Goal: Task Accomplishment & Management: Use online tool/utility

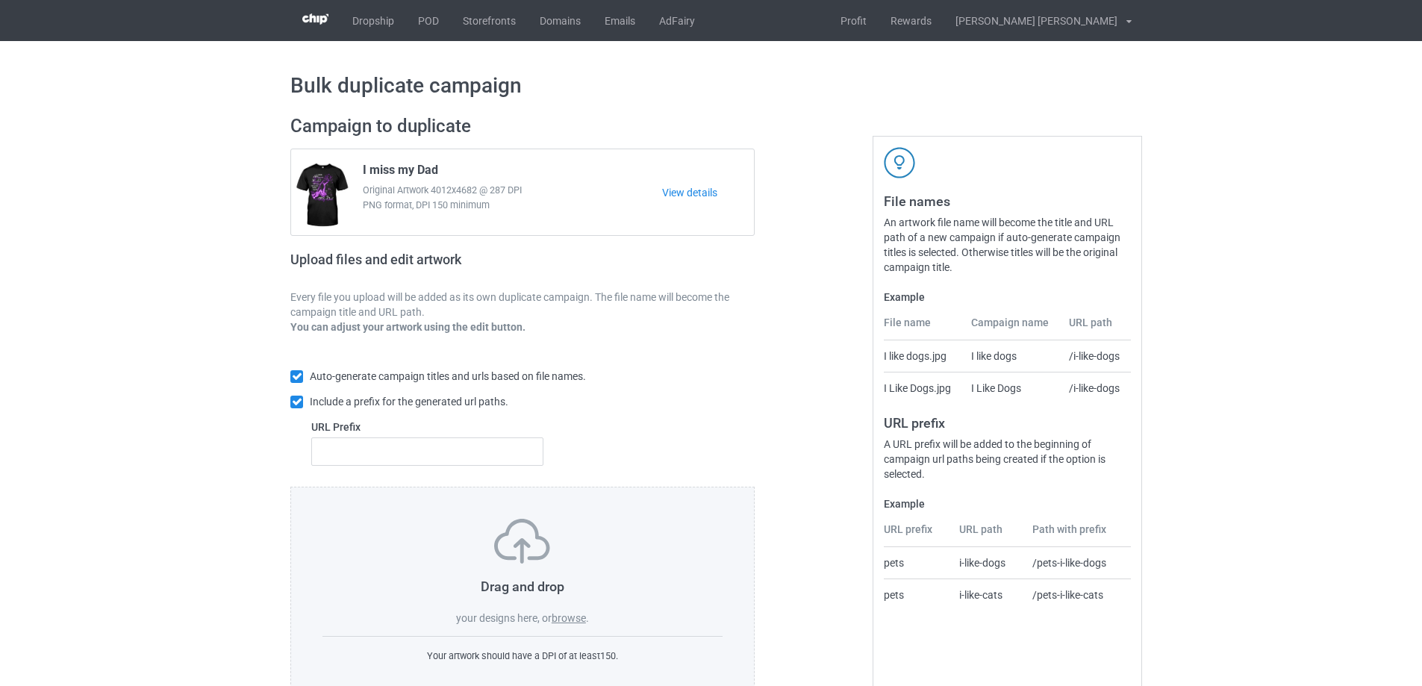
scroll to position [42, 0]
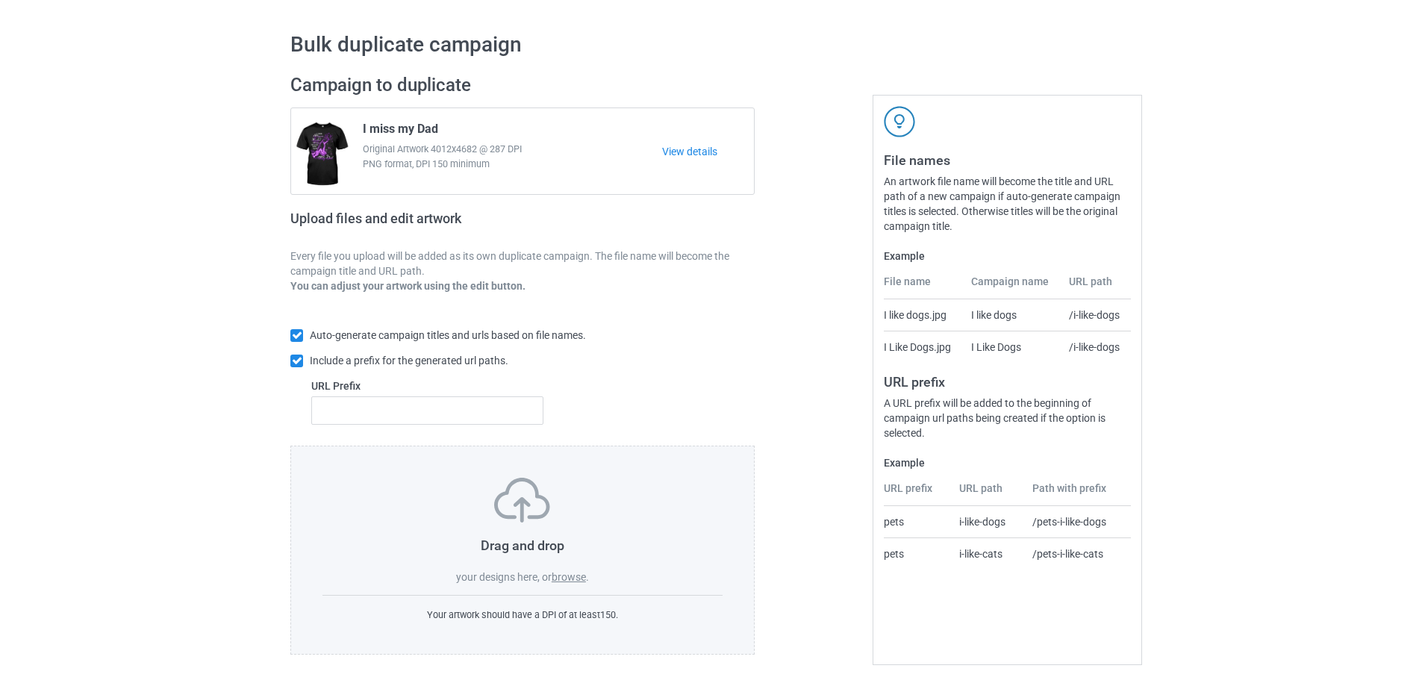
click at [567, 576] on label "browse" at bounding box center [569, 577] width 34 height 12
click at [0, 0] on input "browse" at bounding box center [0, 0] width 0 height 0
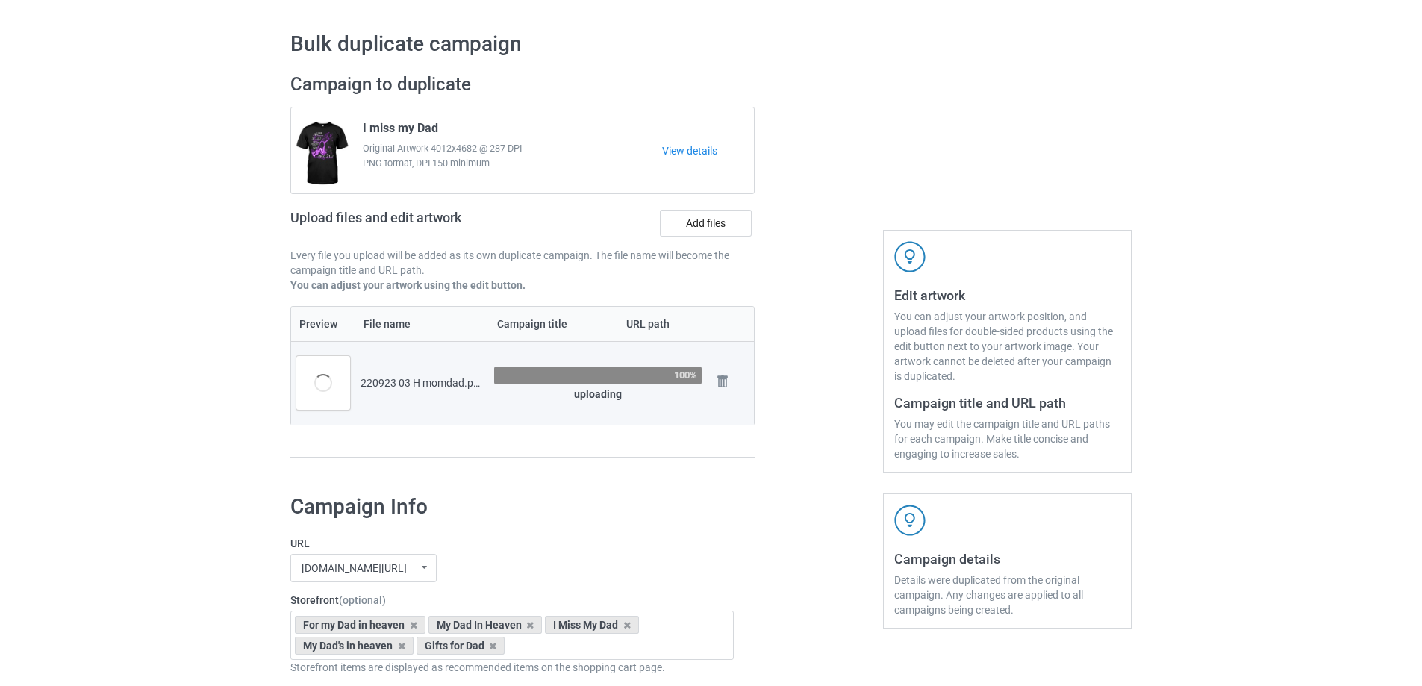
drag, startPoint x: 448, startPoint y: 125, endPoint x: 361, endPoint y: 128, distance: 86.6
click at [361, 128] on div "I miss my Dad Original Artwork 4012x4682 @ 287 DPI PNG format, DPI 150 minimum" at bounding box center [507, 151] width 310 height 70
copy span "I miss my Dad"
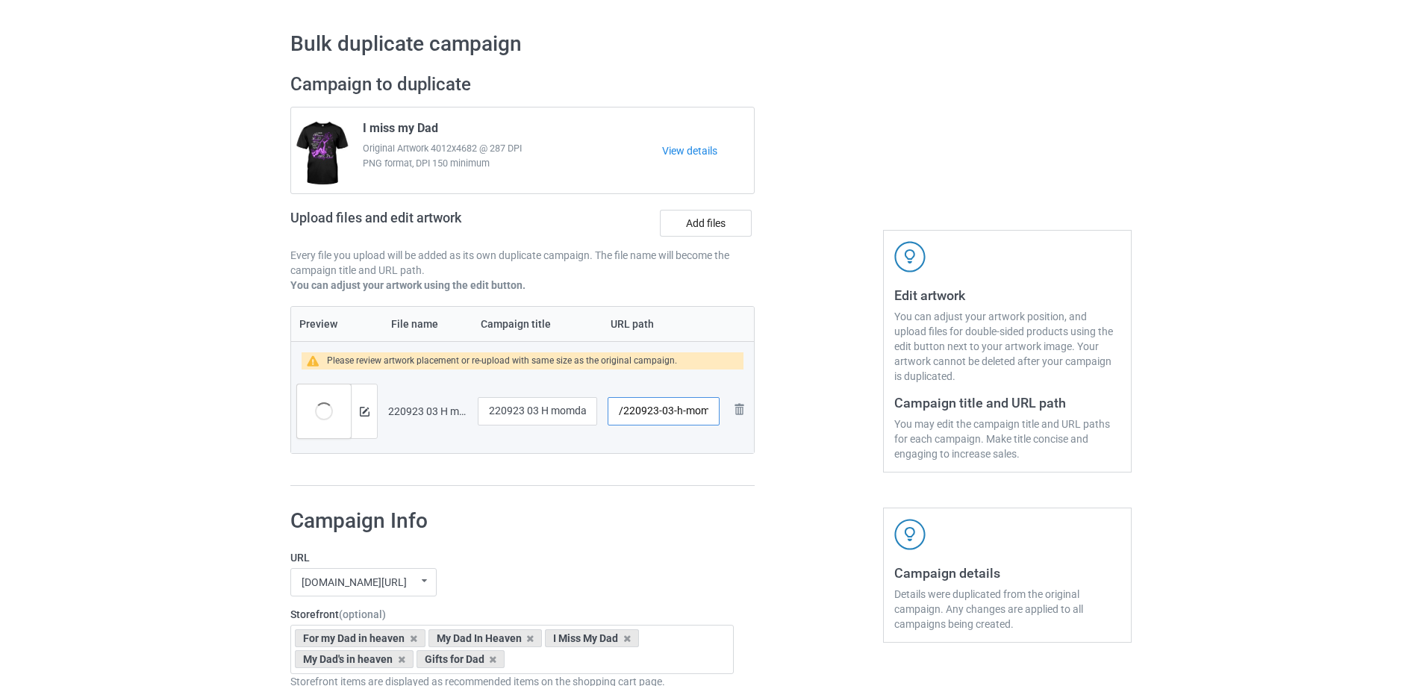
scroll to position [0, 17]
drag, startPoint x: 671, startPoint y: 411, endPoint x: 712, endPoint y: 415, distance: 41.2
click at [712, 415] on input "/220923-03-h-momdad" at bounding box center [664, 411] width 112 height 28
type input "/220923-03"
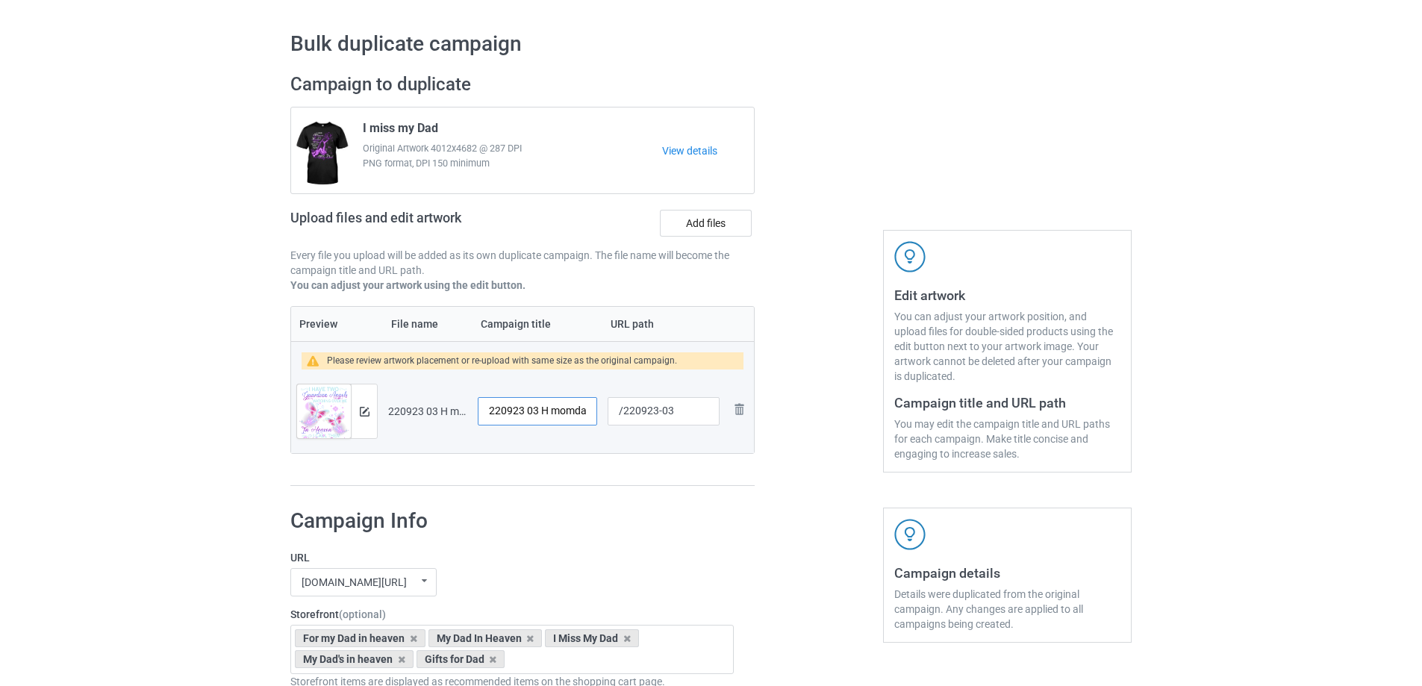
click at [557, 417] on input "220923 03 H momdad" at bounding box center [537, 411] width 119 height 28
paste input "I miss my D"
type input "I miss my Dad and Mom"
click at [367, 411] on img at bounding box center [365, 412] width 10 height 10
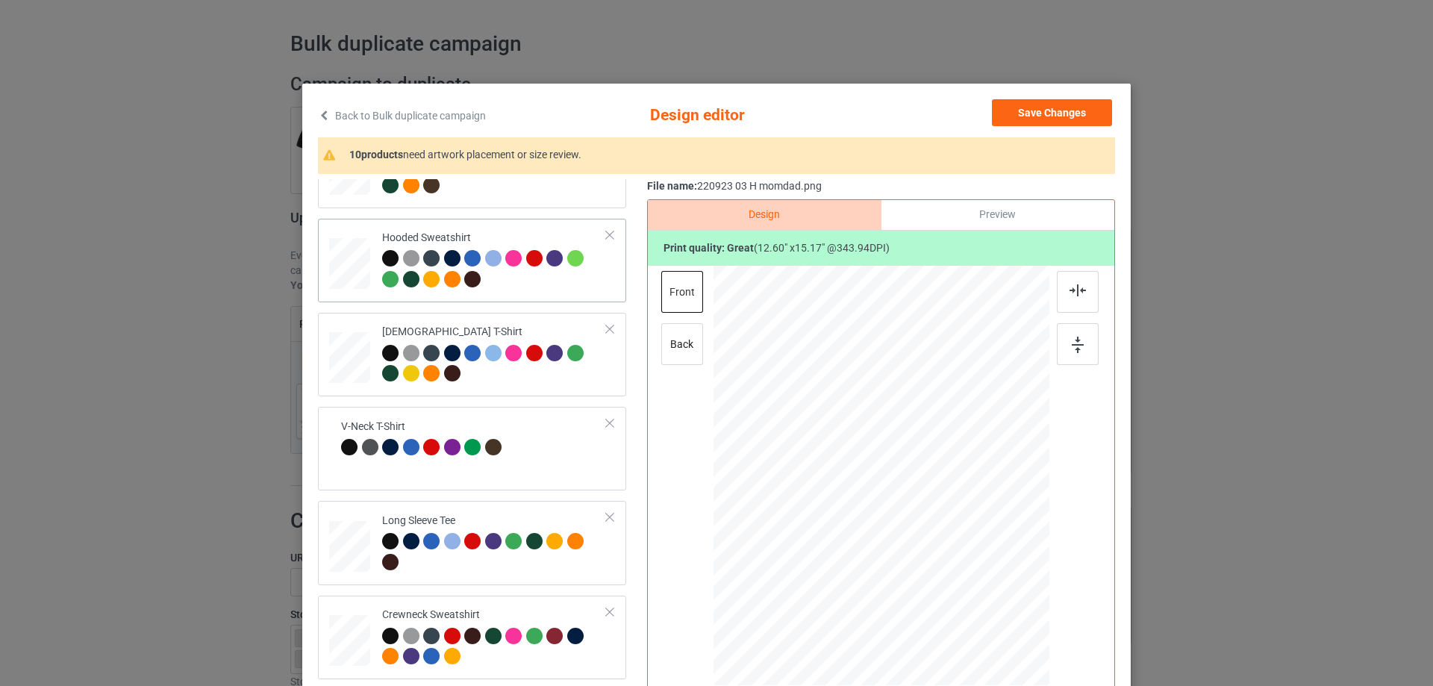
scroll to position [373, 0]
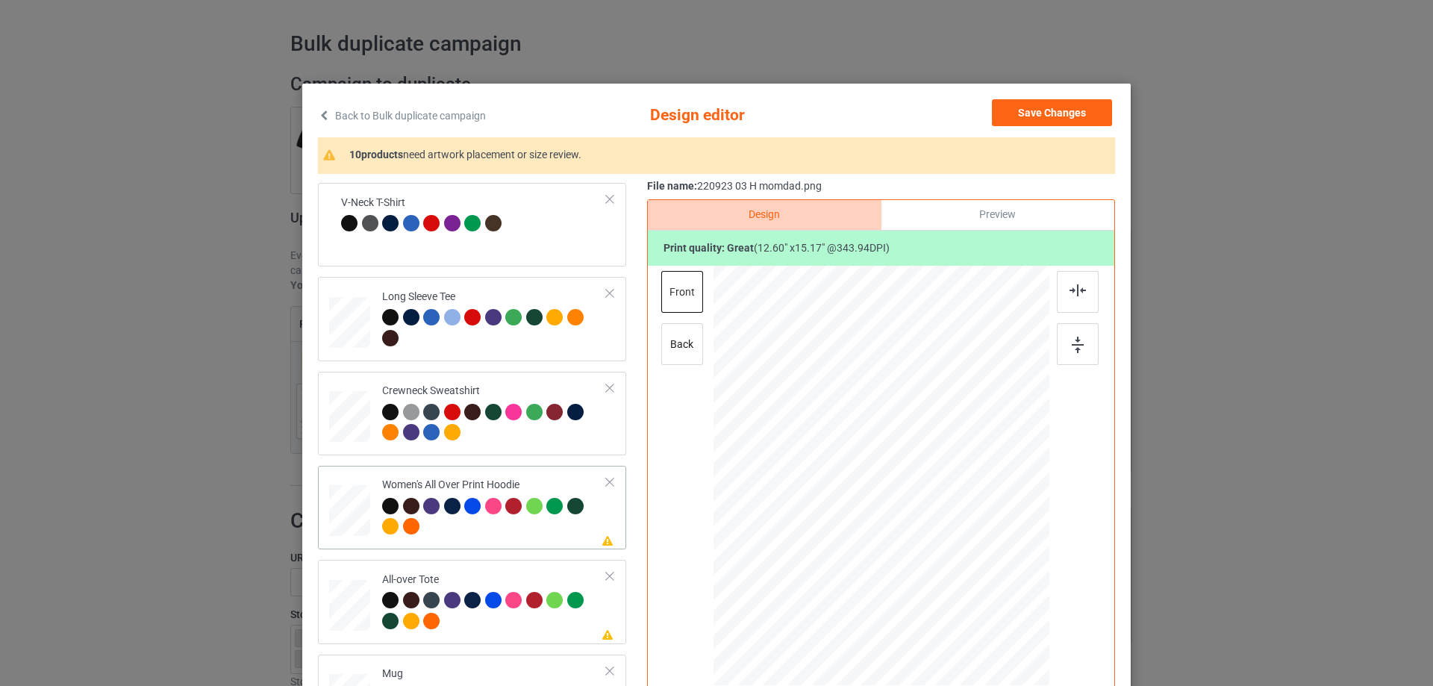
drag, startPoint x: 976, startPoint y: 600, endPoint x: 953, endPoint y: 523, distance: 81.0
click at [953, 523] on div at bounding box center [882, 477] width 336 height 380
click at [912, 470] on div at bounding box center [882, 425] width 113 height 137
click at [1074, 294] on img at bounding box center [1078, 290] width 16 height 12
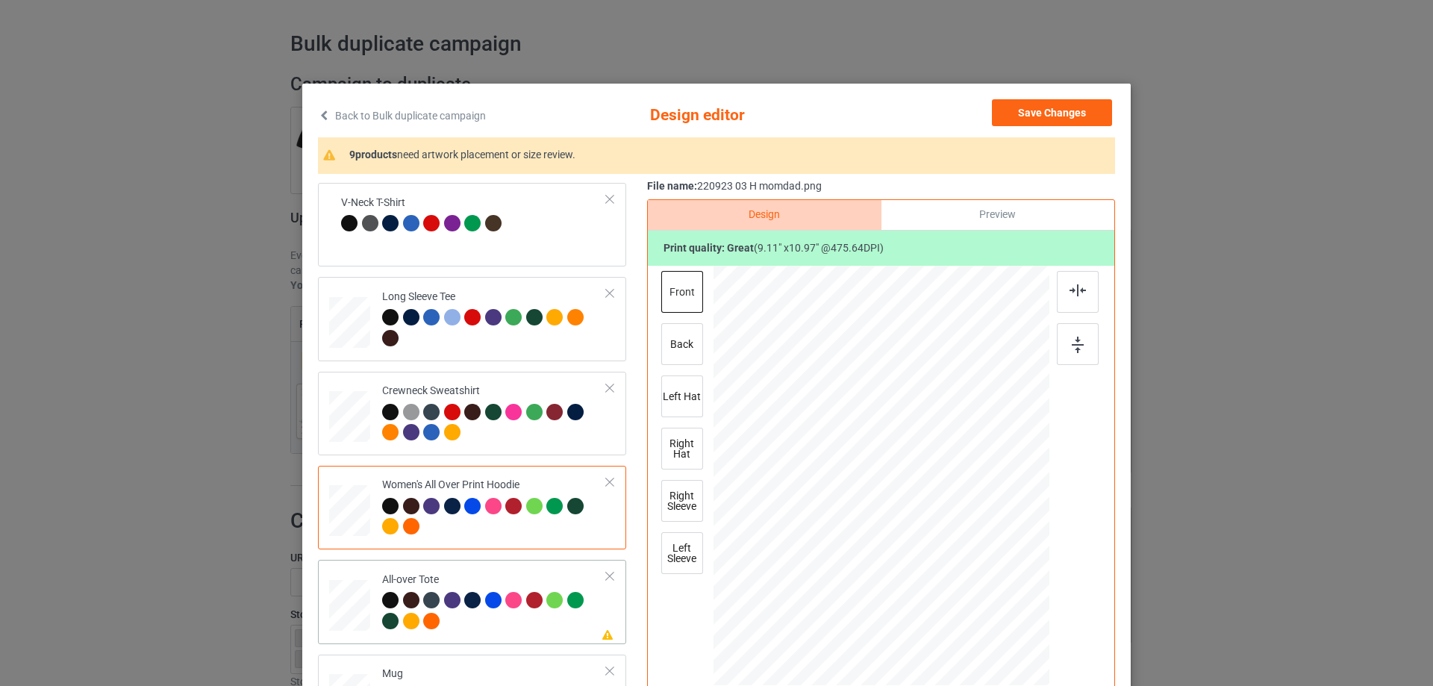
scroll to position [523, 0]
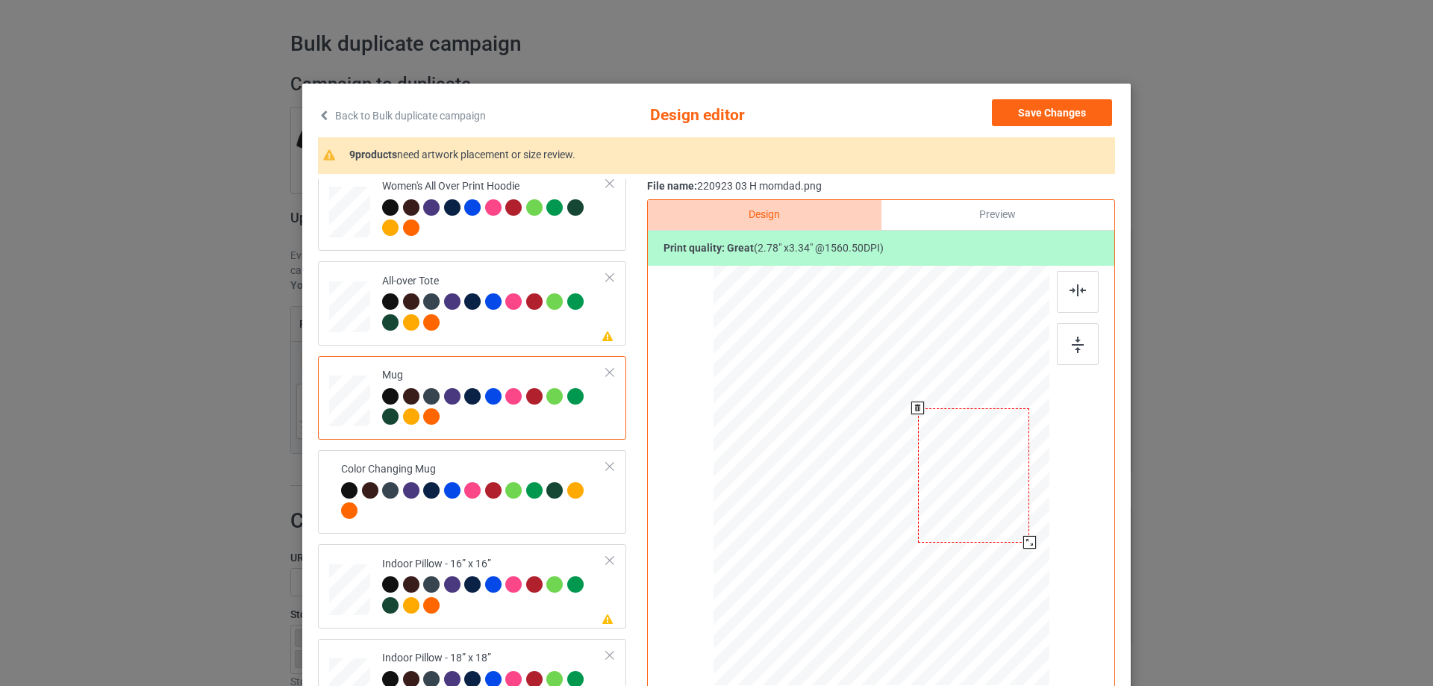
click at [1025, 543] on div at bounding box center [1029, 542] width 13 height 13
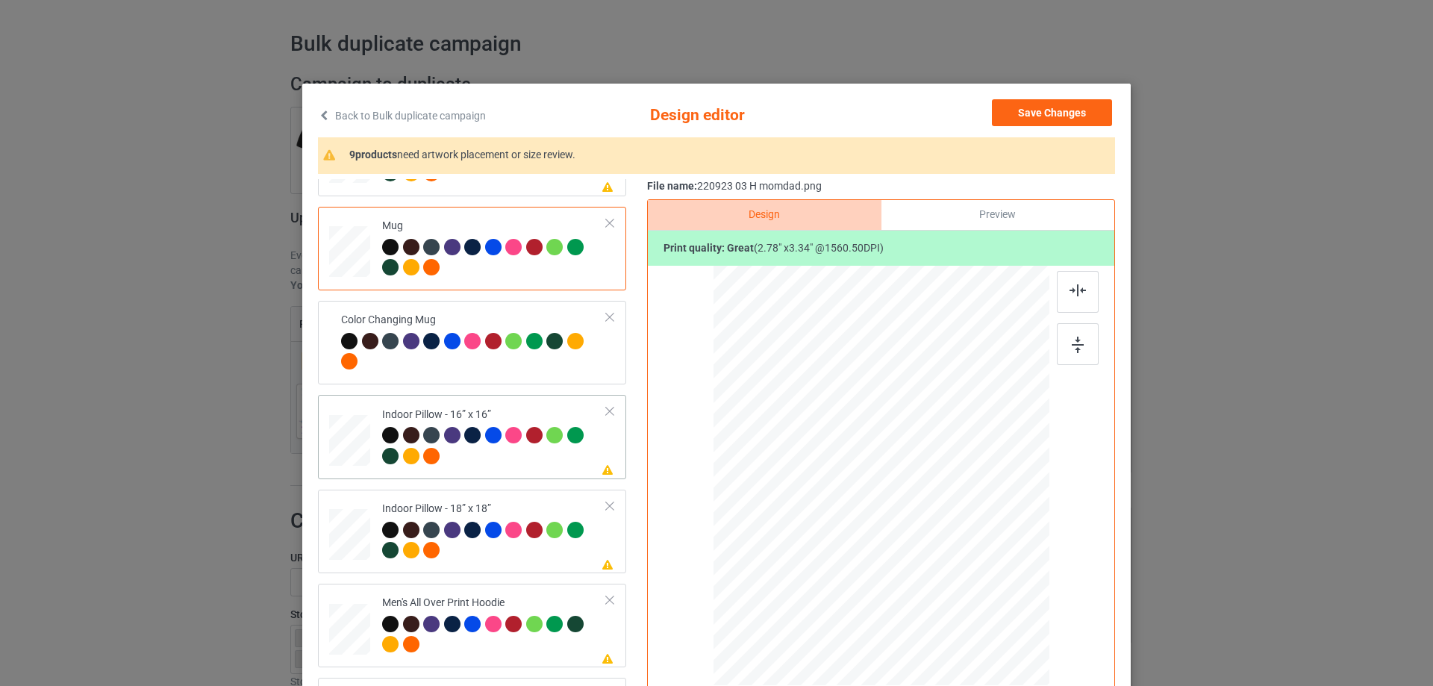
click at [975, 590] on div at bounding box center [977, 592] width 13 height 13
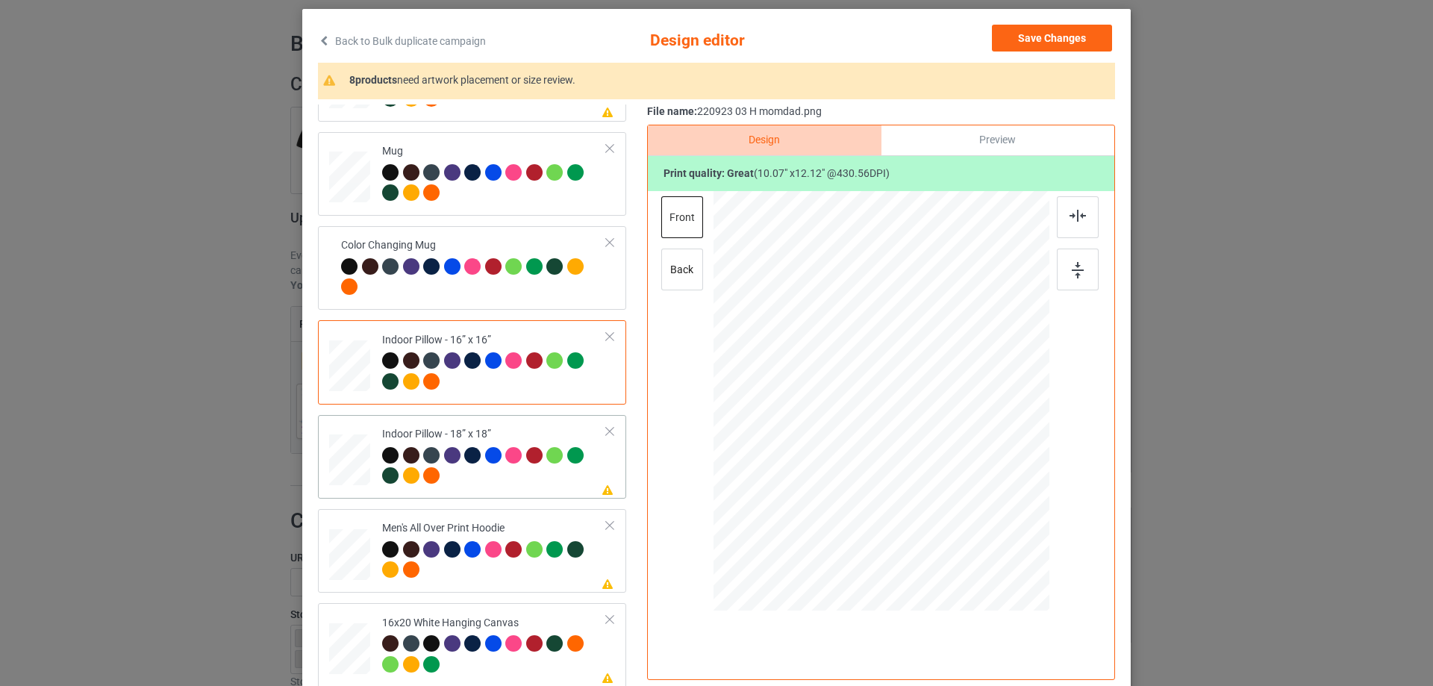
scroll to position [896, 0]
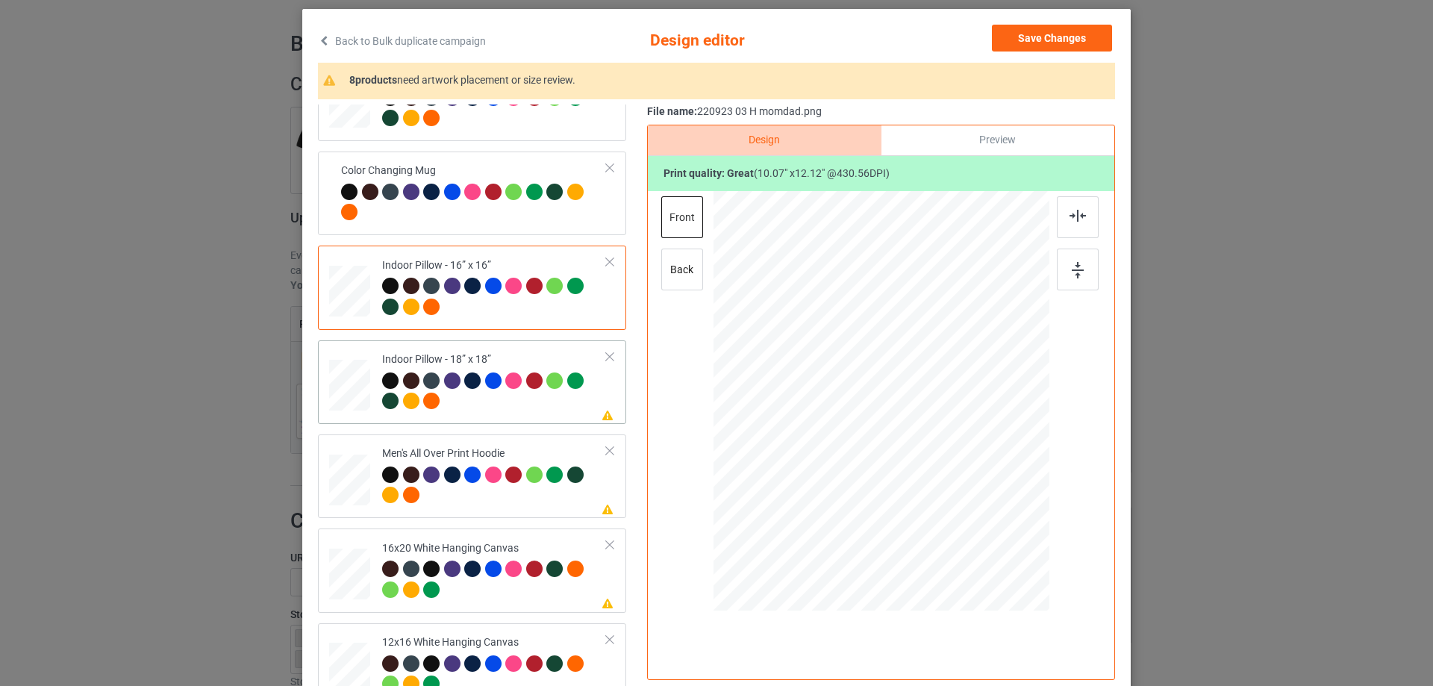
click at [976, 521] on div at bounding box center [979, 520] width 13 height 13
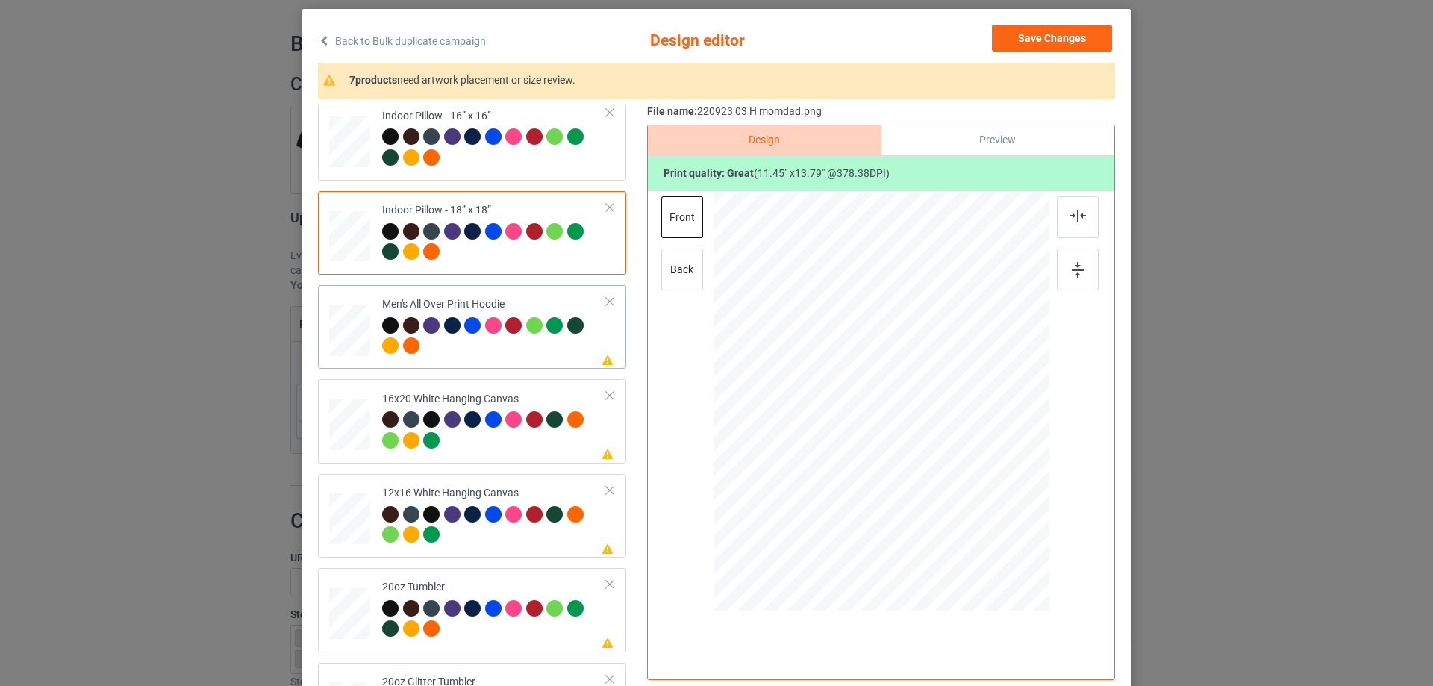
drag, startPoint x: 975, startPoint y: 525, endPoint x: 946, endPoint y: 452, distance: 78.0
click at [946, 452] on div at bounding box center [882, 400] width 336 height 357
drag, startPoint x: 908, startPoint y: 454, endPoint x: 908, endPoint y: 413, distance: 41.1
click at [908, 413] on div at bounding box center [881, 360] width 110 height 132
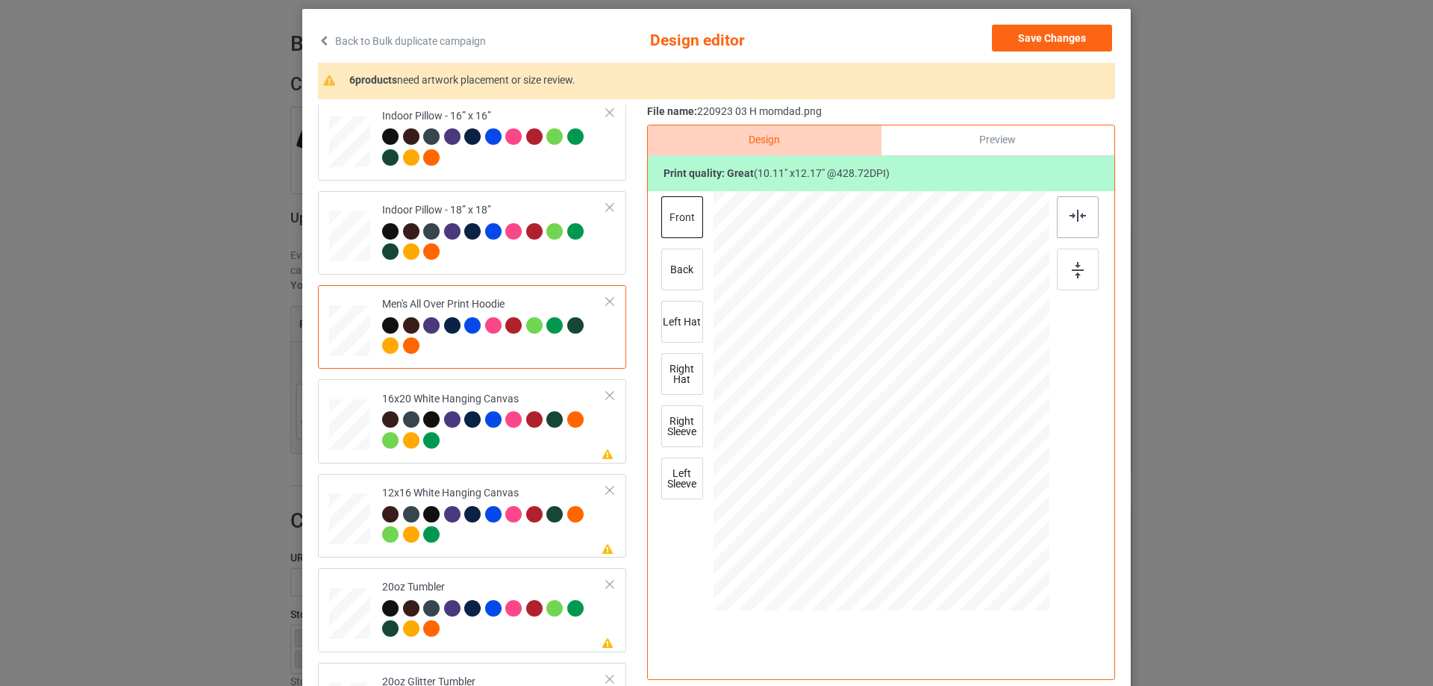
click at [1070, 220] on img at bounding box center [1078, 216] width 16 height 12
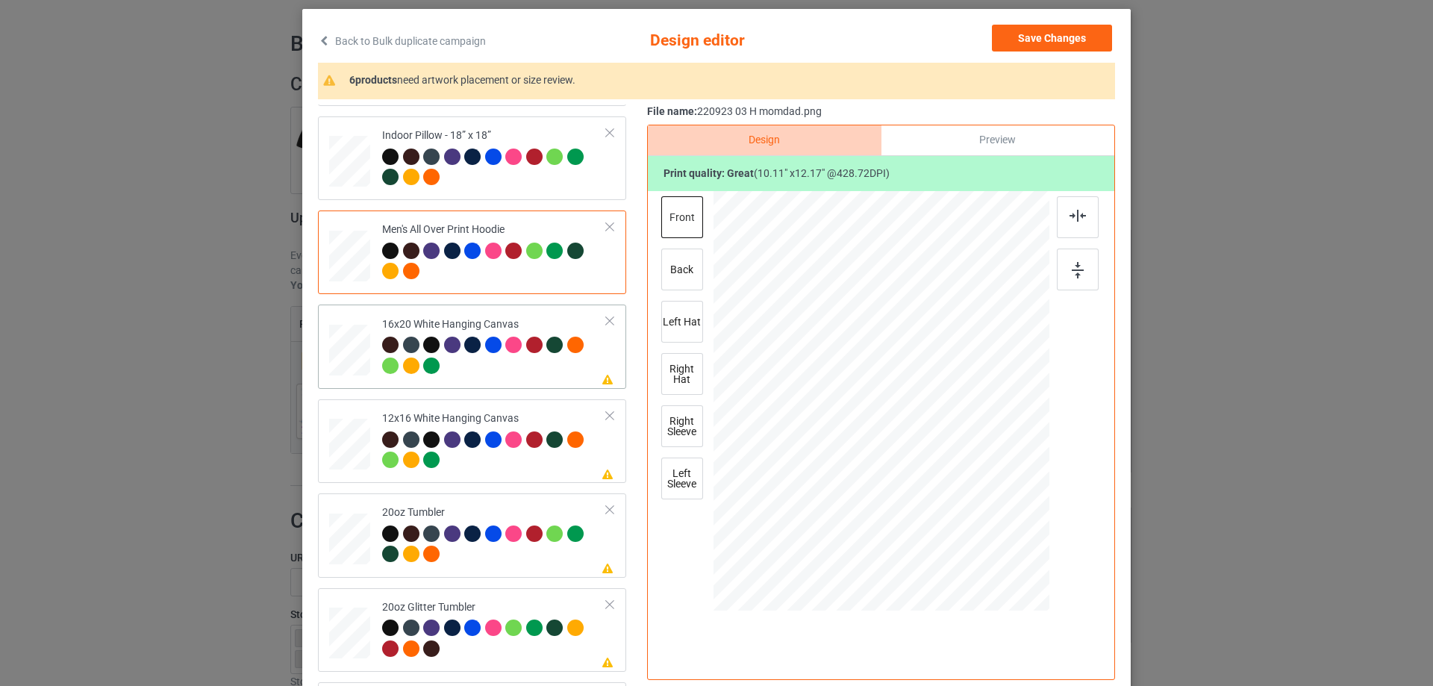
drag, startPoint x: 1031, startPoint y: 582, endPoint x: 1031, endPoint y: 590, distance: 8.2
click at [1031, 590] on div at bounding box center [1037, 585] width 13 height 13
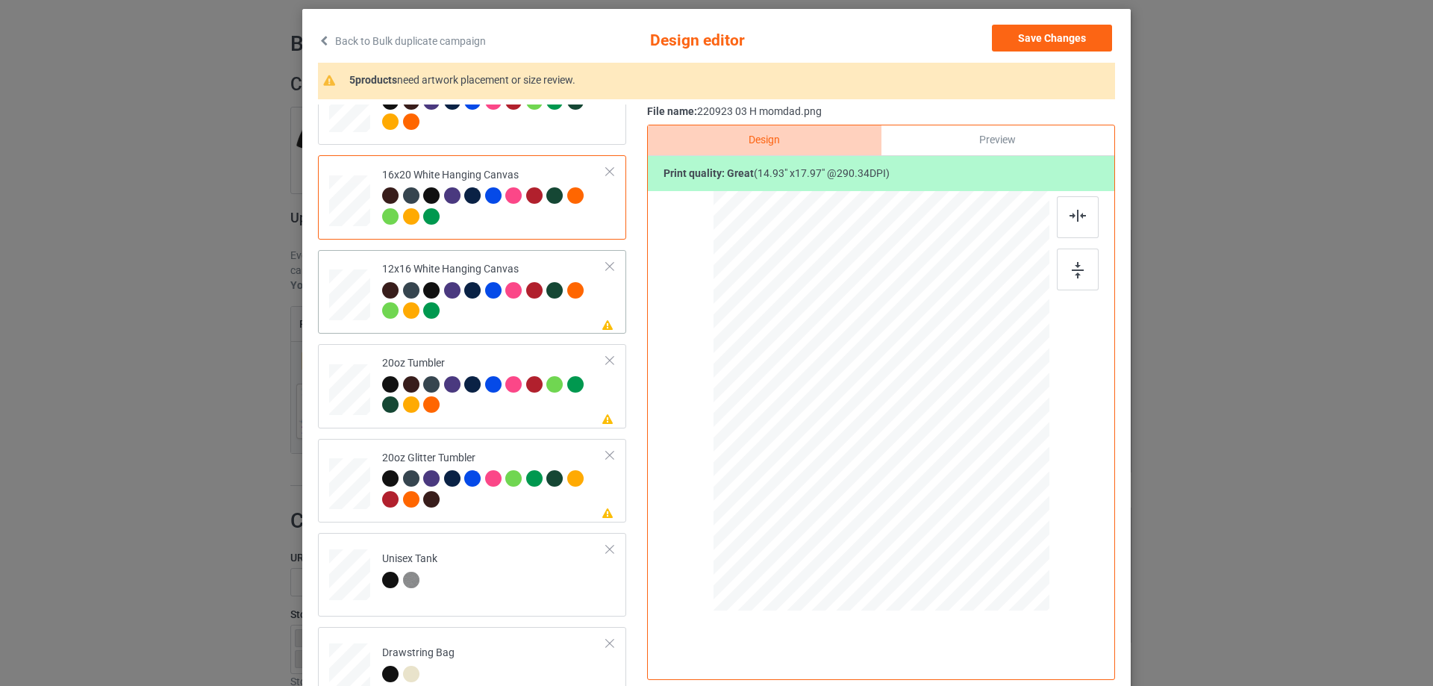
drag, startPoint x: 1023, startPoint y: 565, endPoint x: 1026, endPoint y: 573, distance: 8.5
click at [1026, 573] on div at bounding box center [1028, 570] width 13 height 13
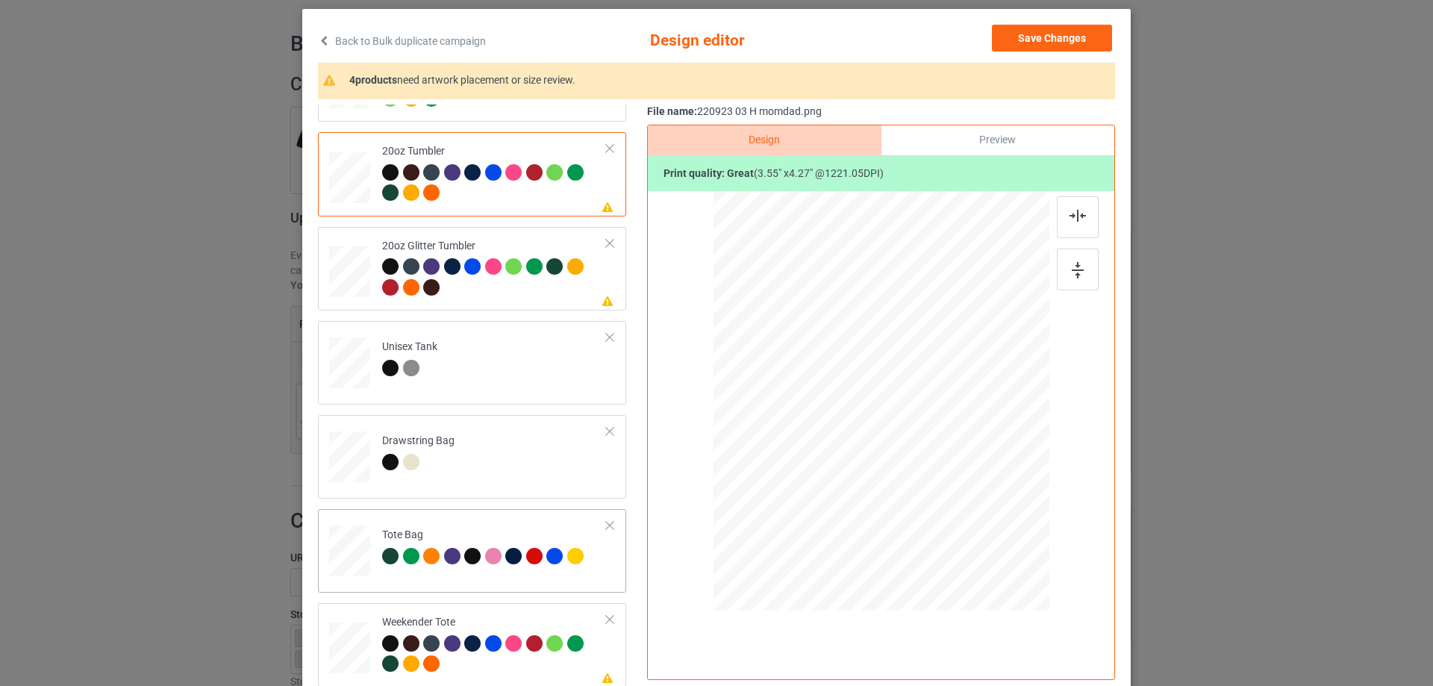
drag, startPoint x: 352, startPoint y: 555, endPoint x: 420, endPoint y: 558, distance: 68.7
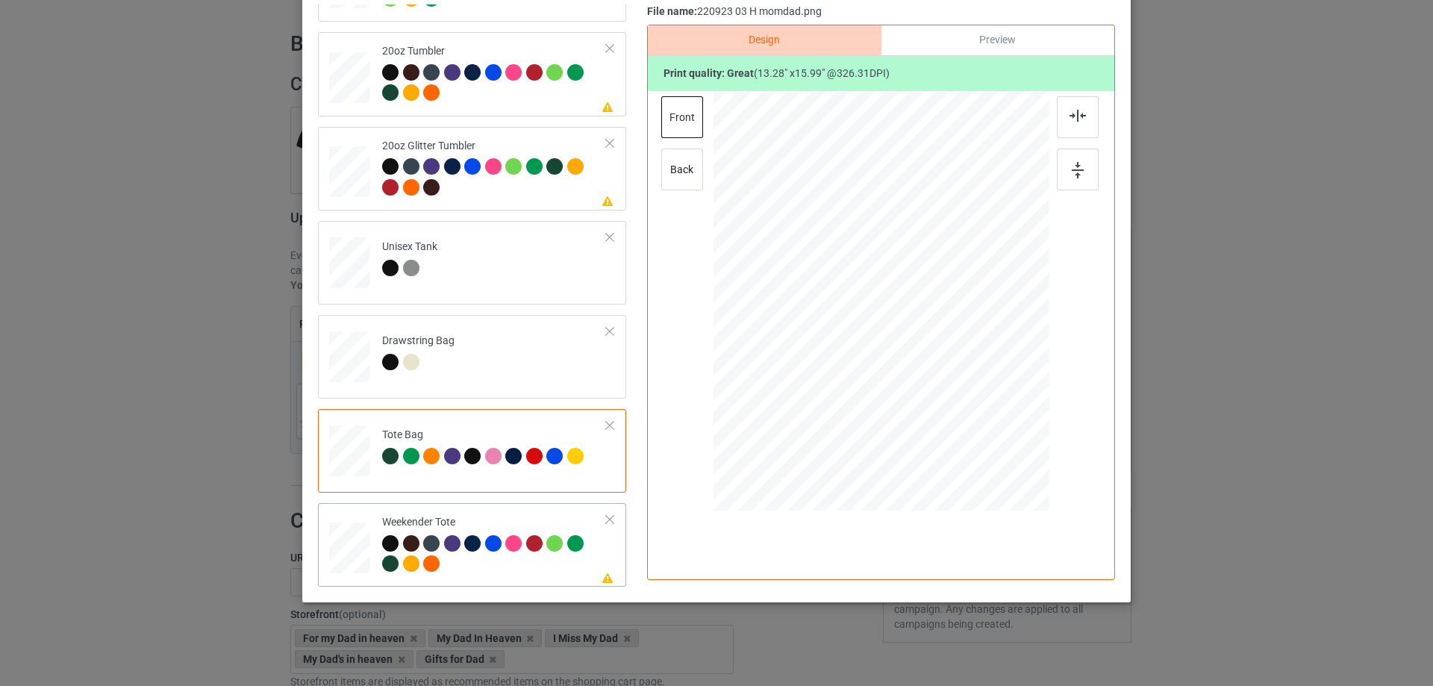
drag, startPoint x: 975, startPoint y: 422, endPoint x: 944, endPoint y: 355, distance: 73.2
click at [959, 354] on div at bounding box center [881, 301] width 334 height 216
click at [940, 382] on div at bounding box center [946, 379] width 13 height 13
click at [898, 349] on div at bounding box center [883, 296] width 130 height 157
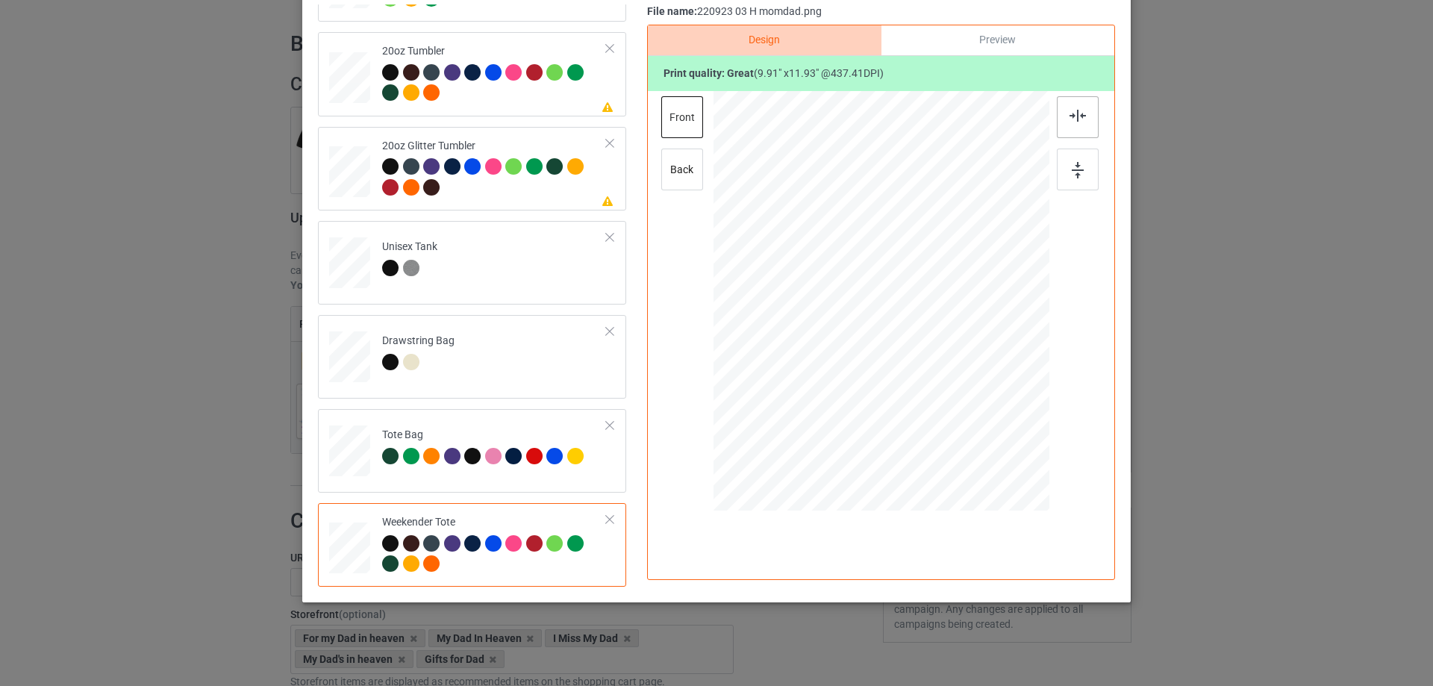
click at [1078, 119] on img at bounding box center [1078, 116] width 16 height 12
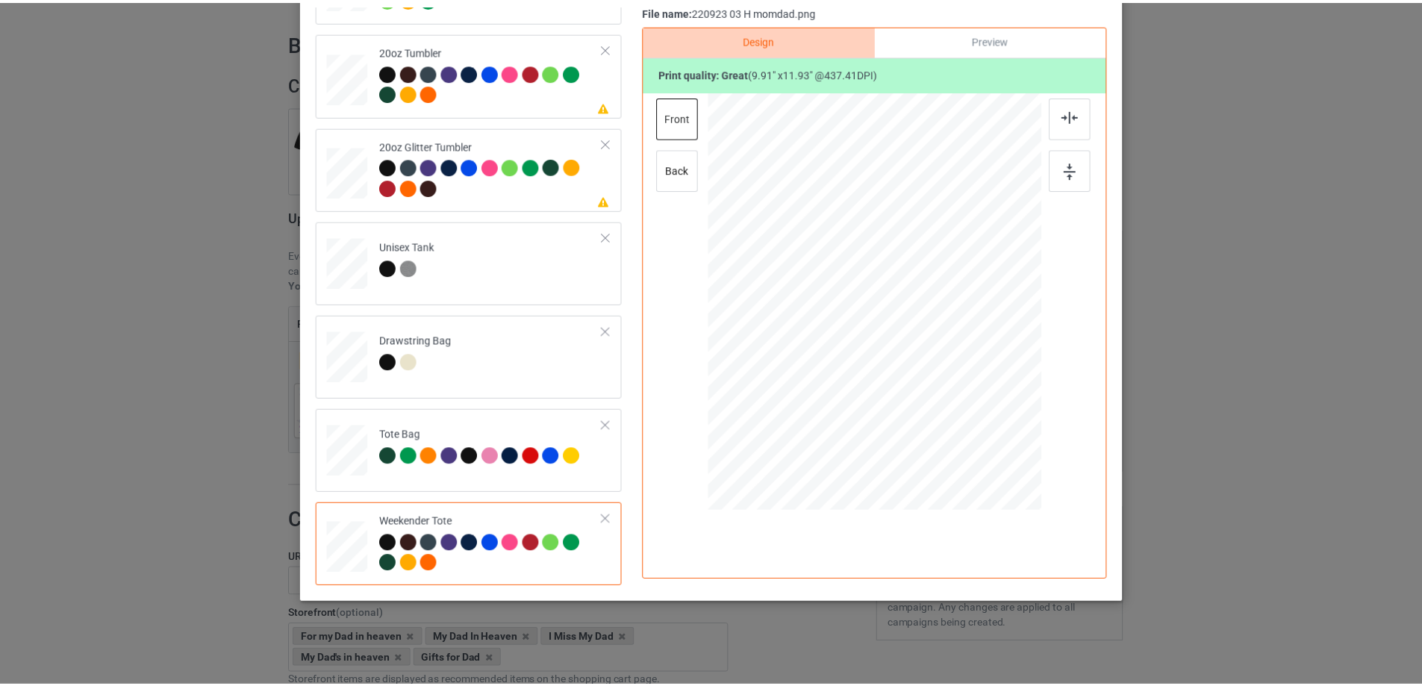
scroll to position [0, 0]
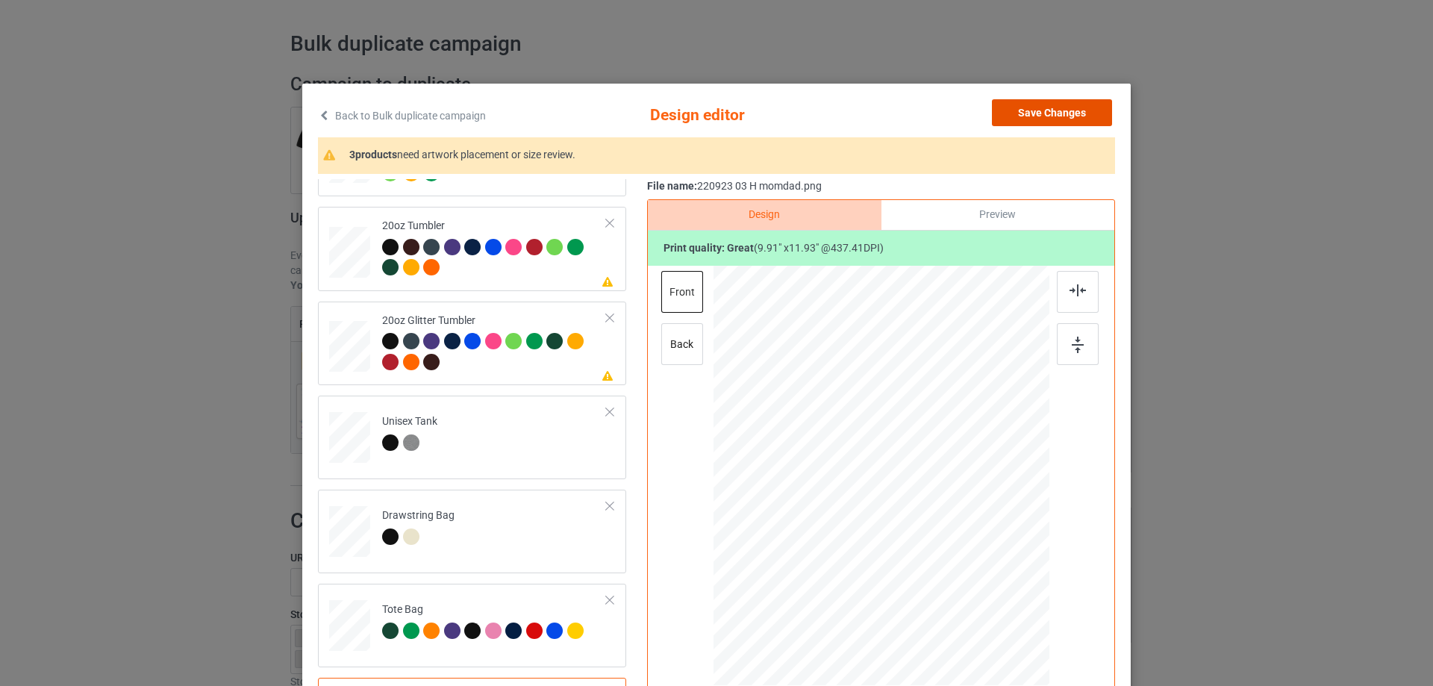
click at [1063, 113] on button "Save Changes" at bounding box center [1052, 112] width 120 height 27
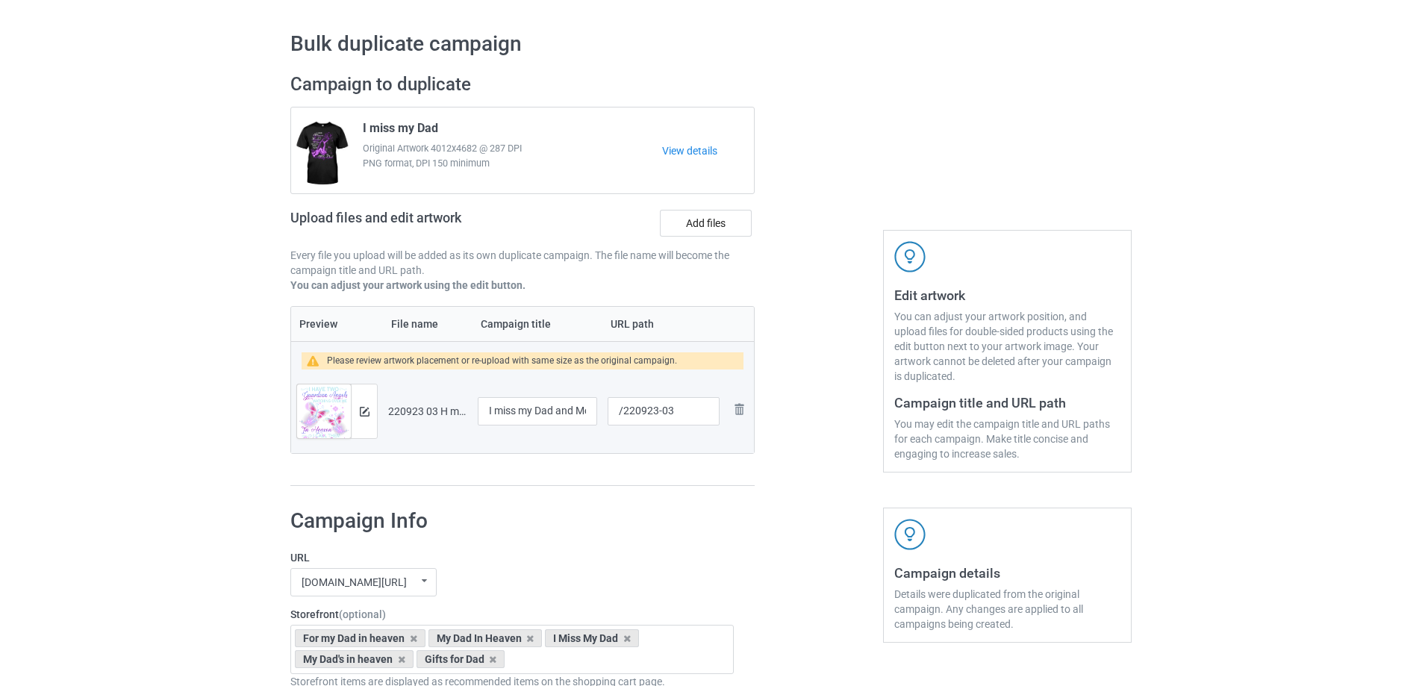
scroll to position [340, 0]
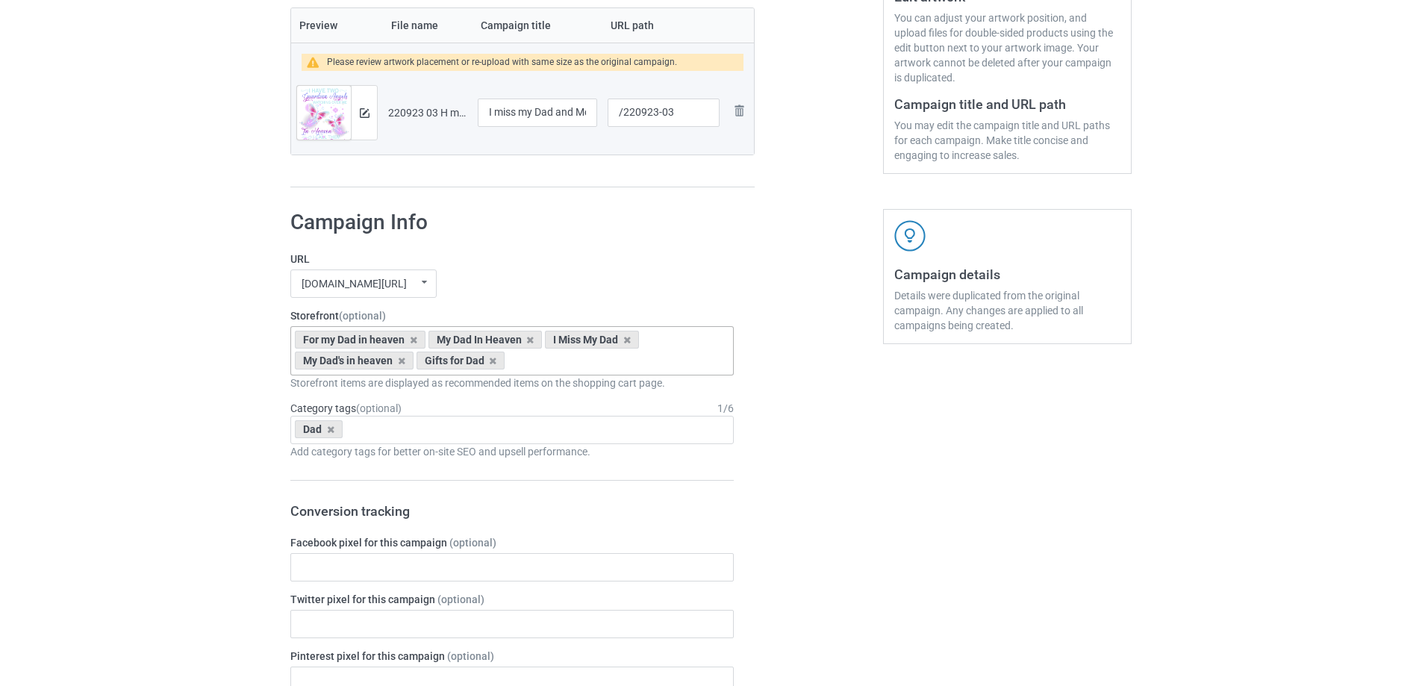
click at [555, 367] on div "For my Dad in heaven My Dad In Heaven I Miss My Dad My Dad's in heaven Gifts fo…" at bounding box center [511, 350] width 443 height 49
type input "mom"
click at [379, 389] on div "My Mom In Heaven" at bounding box center [512, 389] width 442 height 28
click at [379, 389] on div "I Miss My Mom" at bounding box center [512, 389] width 442 height 28
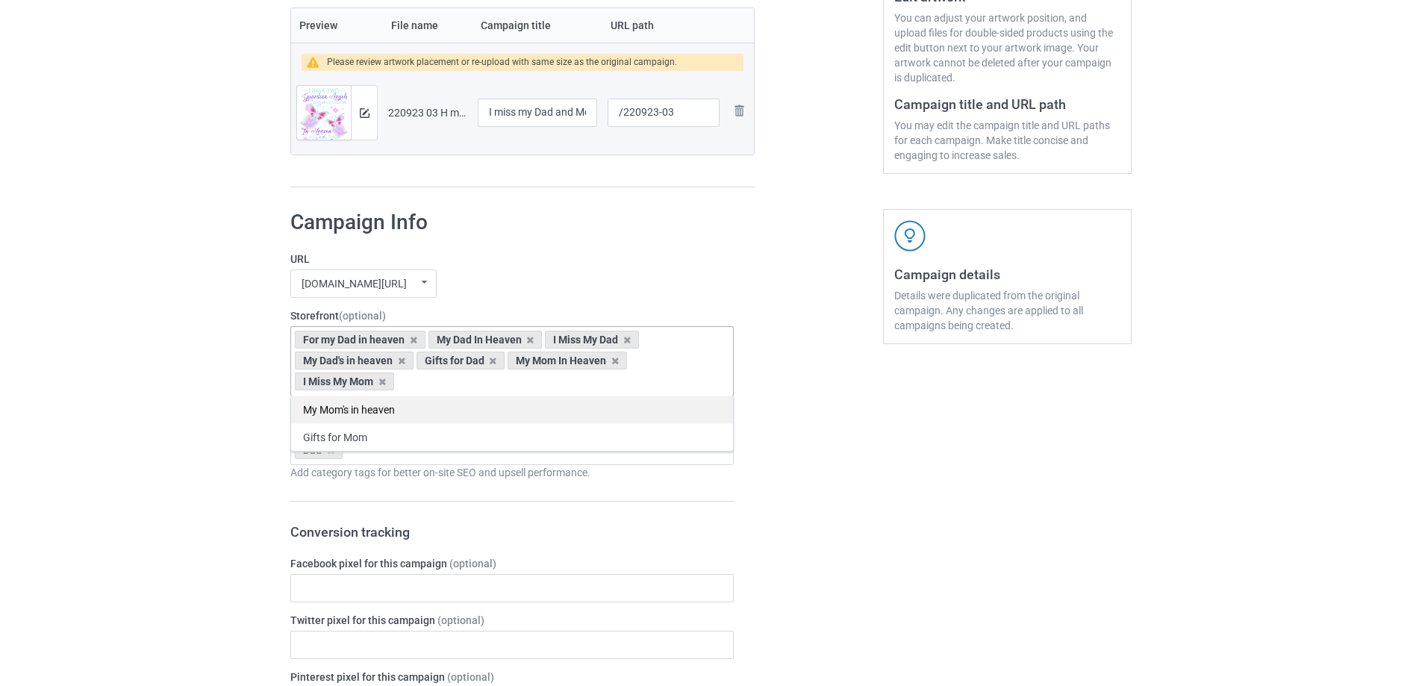
click at [384, 406] on div "My Mom's in heaven" at bounding box center [512, 410] width 442 height 28
click at [381, 418] on div "Gifts for Mom" at bounding box center [512, 410] width 442 height 28
click at [443, 460] on div "Dad Age > [DEMOGRAPHIC_DATA] > 1 Age > [DEMOGRAPHIC_DATA] Months > 1 Month Age …" at bounding box center [511, 451] width 443 height 28
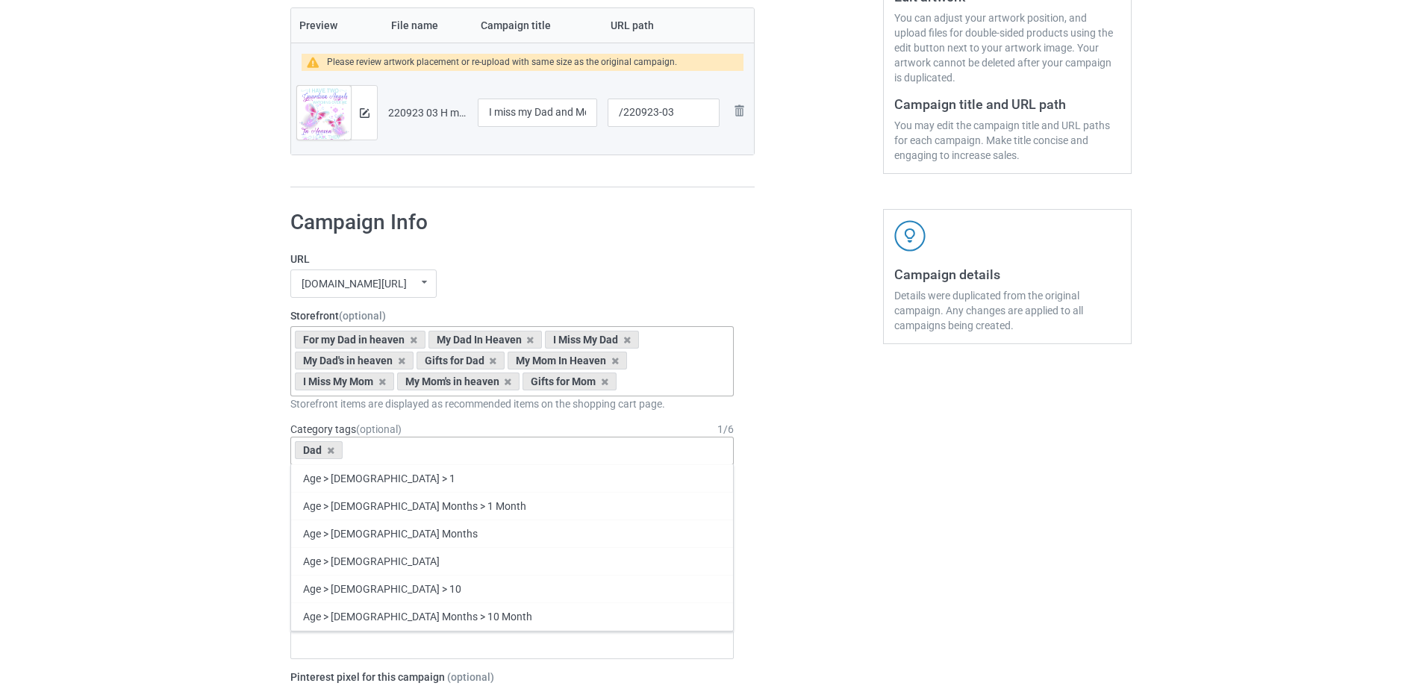
click at [443, 456] on div "Dad Age > [DEMOGRAPHIC_DATA] > 1 Age > [DEMOGRAPHIC_DATA] Months > 1 Month Age …" at bounding box center [511, 451] width 443 height 28
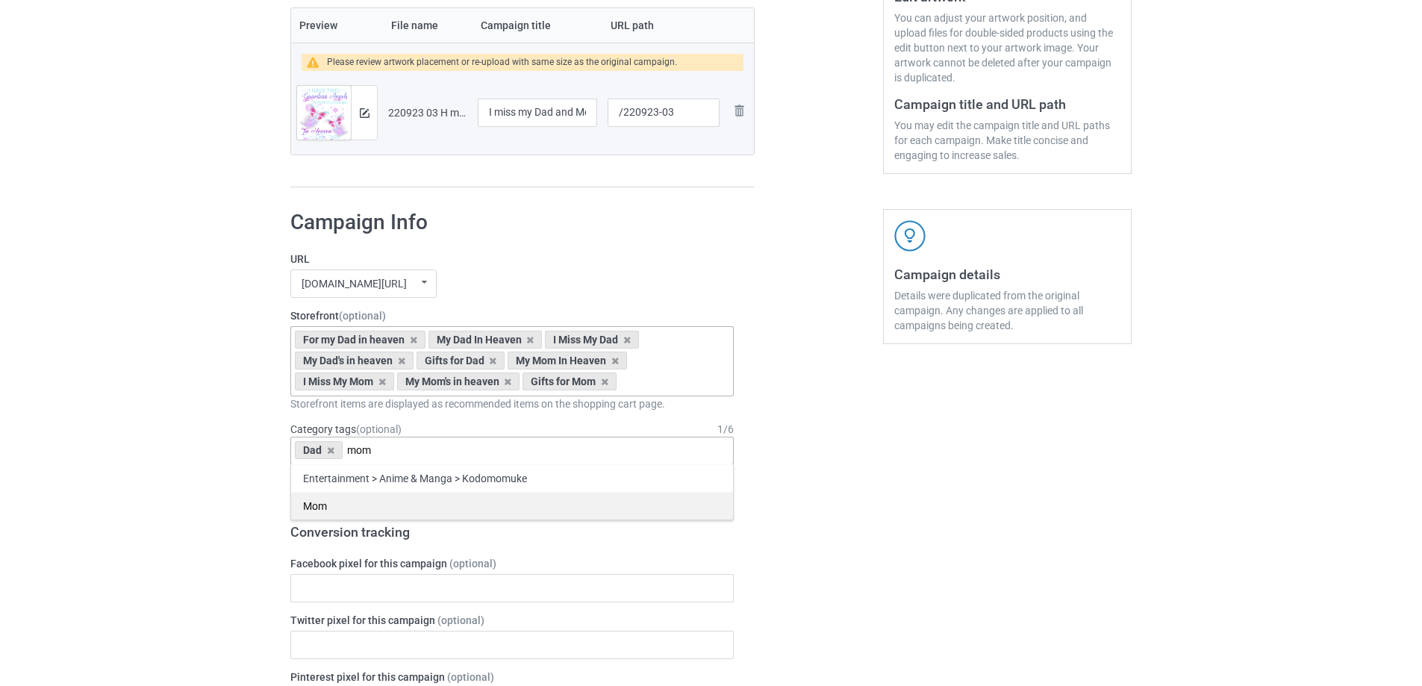
type input "mom"
click at [512, 503] on div "Mom" at bounding box center [512, 506] width 442 height 28
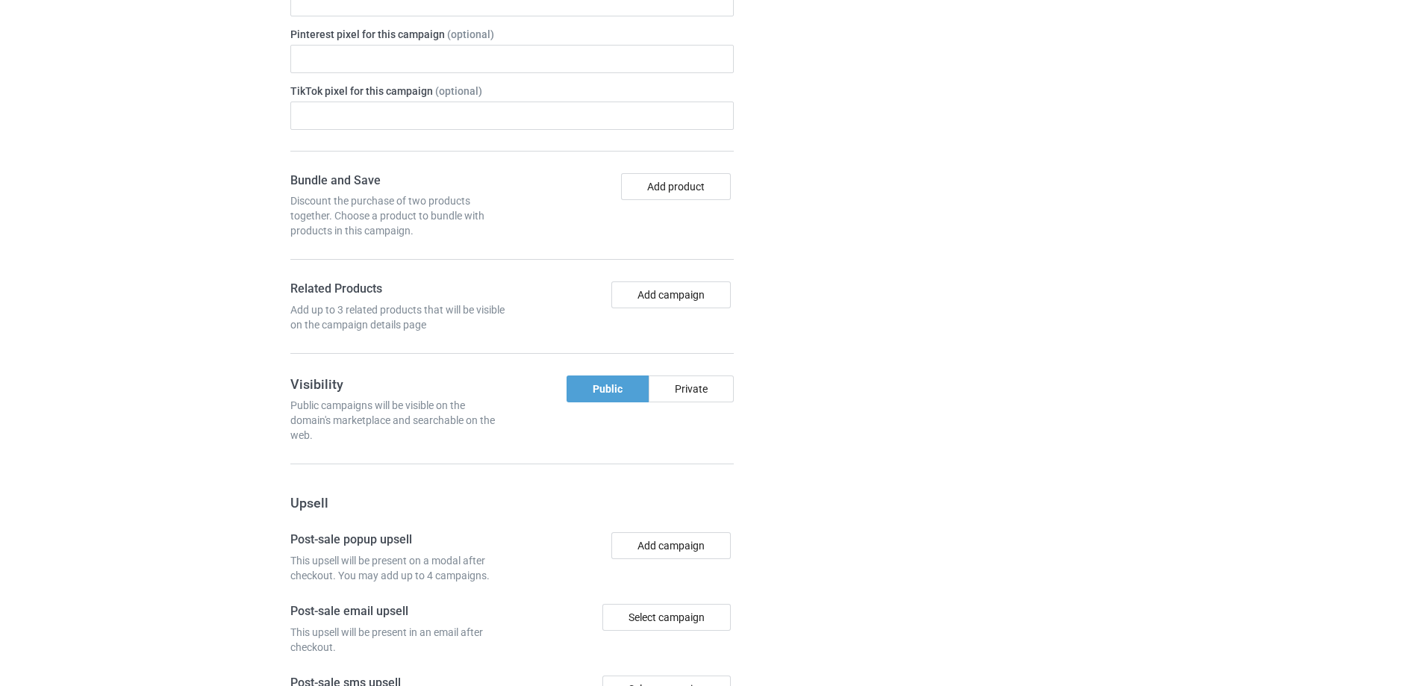
scroll to position [1285, 0]
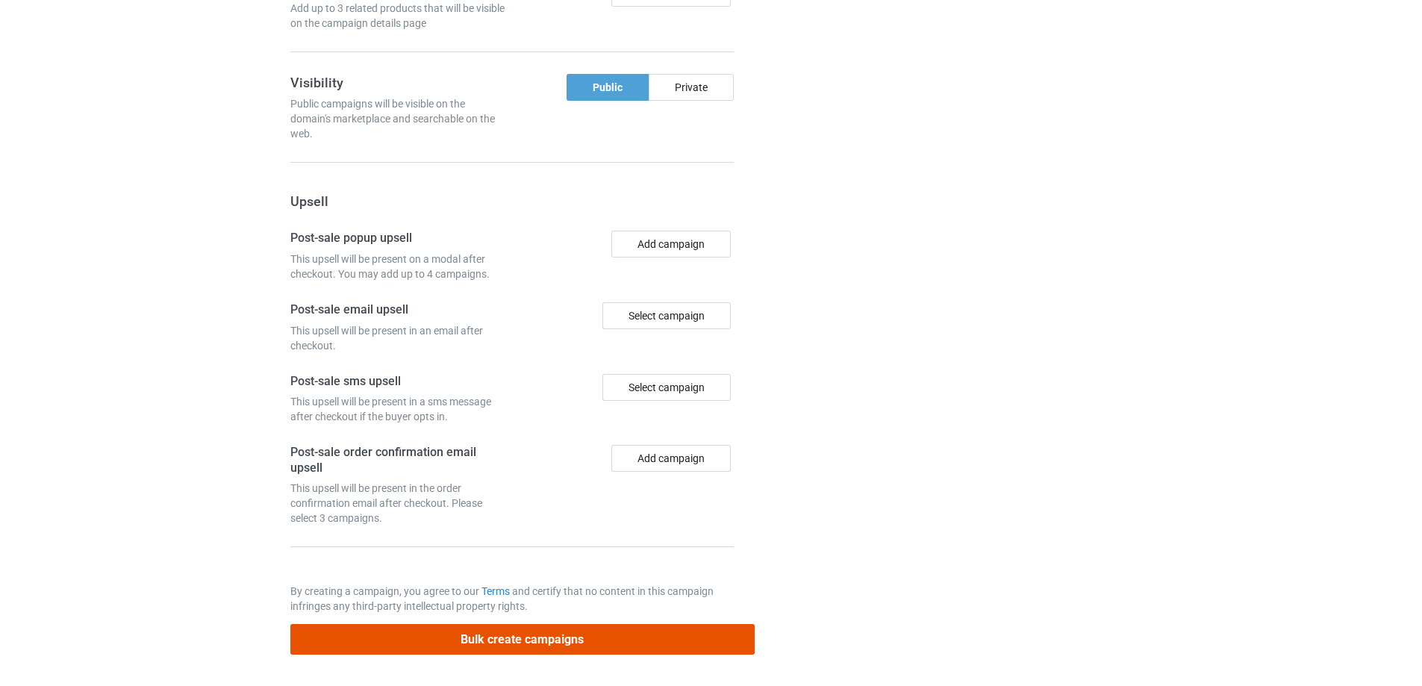
click at [631, 634] on button "Bulk create campaigns" at bounding box center [522, 639] width 464 height 31
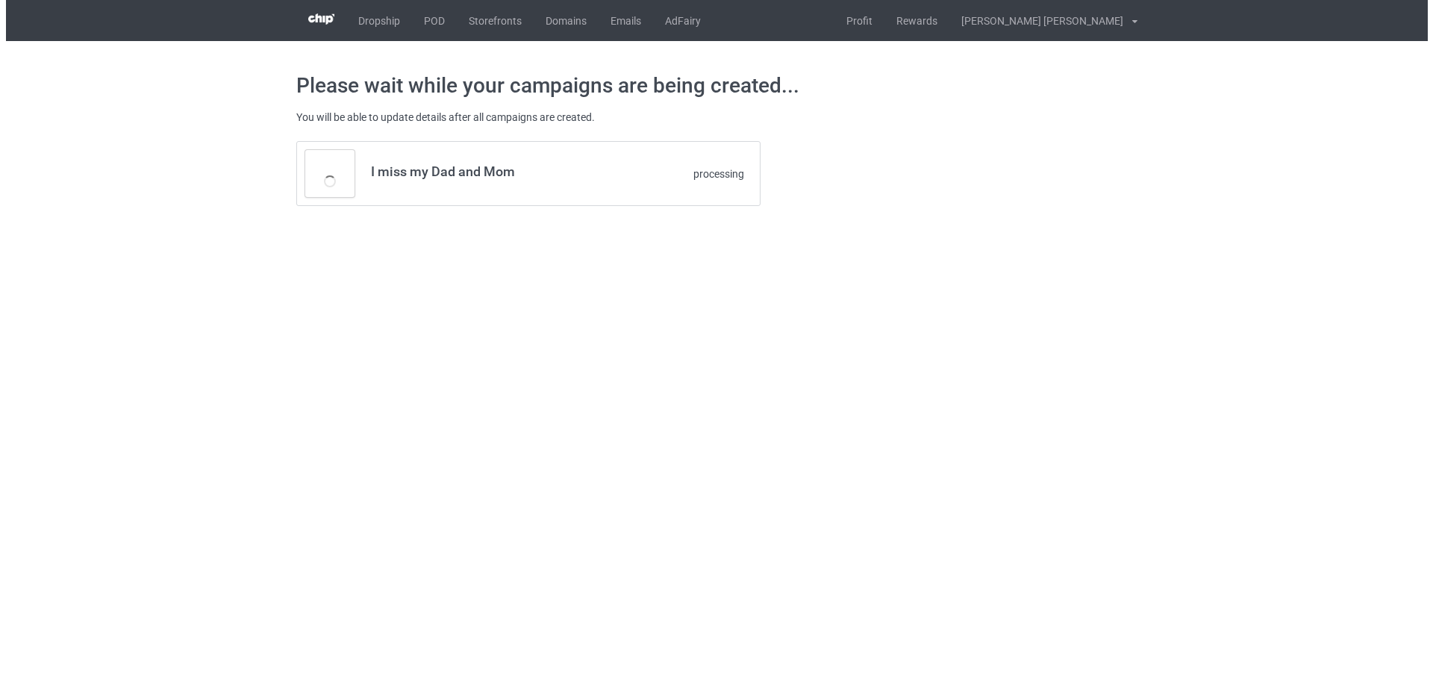
scroll to position [0, 0]
